Goal: Information Seeking & Learning: Find specific fact

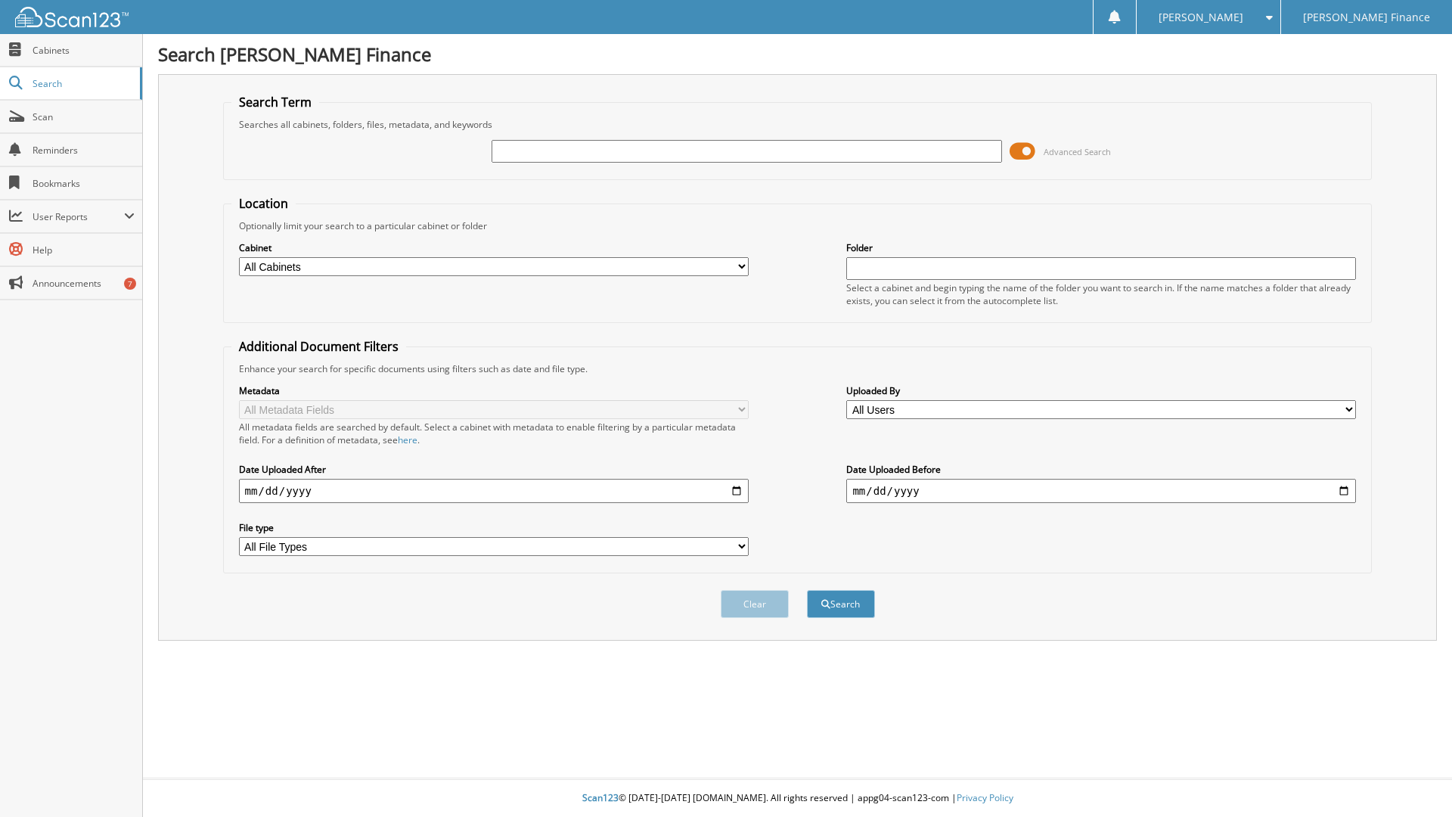
click at [552, 150] on input "text" at bounding box center [747, 151] width 510 height 23
type input "[PERSON_NAME]"
click at [807, 590] on button "Search" at bounding box center [841, 604] width 68 height 28
